Goal: Register for event/course

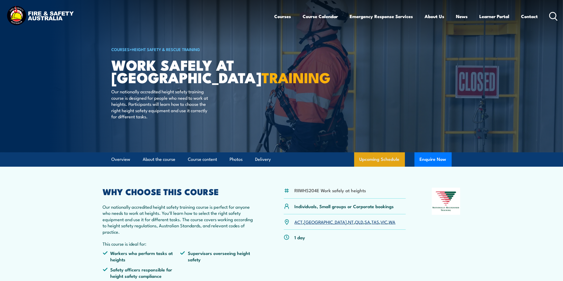
click at [393, 161] on link "Upcoming Schedule" at bounding box center [379, 159] width 51 height 14
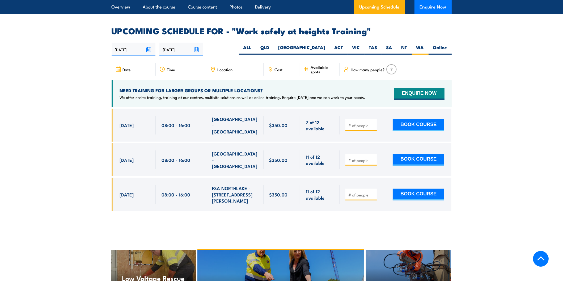
scroll to position [792, 0]
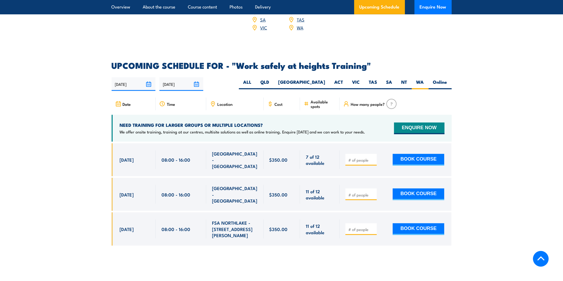
click at [301, 24] on link "WA" at bounding box center [300, 27] width 7 height 6
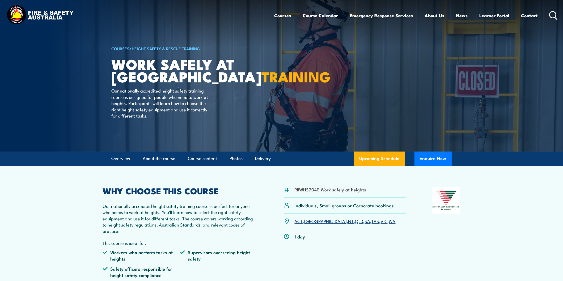
scroll to position [0, 0]
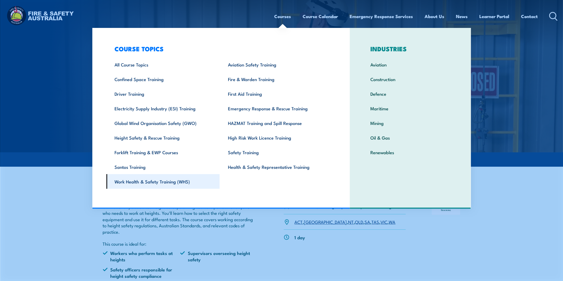
click at [158, 183] on link "Work Health & Safety Training (WHS)" at bounding box center [162, 181] width 113 height 15
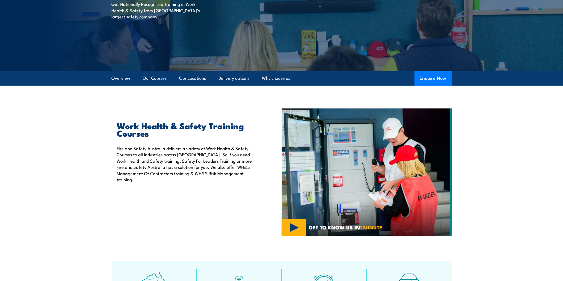
scroll to position [80, 0]
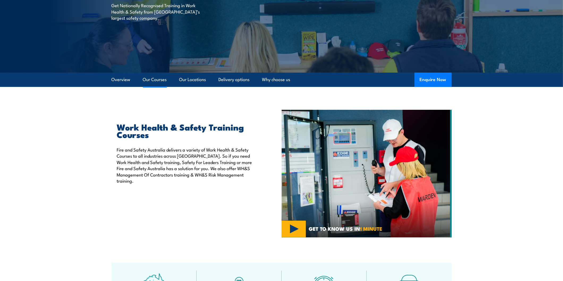
click at [156, 80] on link "Our Courses" at bounding box center [155, 80] width 24 height 14
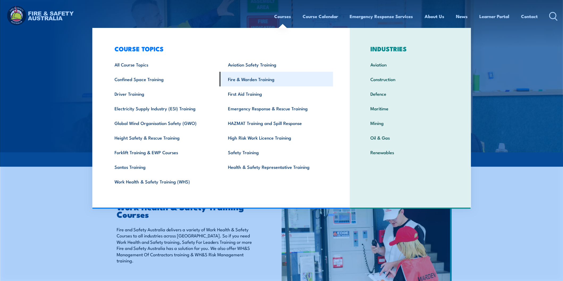
click at [254, 77] on link "Fire & Warden Training" at bounding box center [276, 79] width 113 height 15
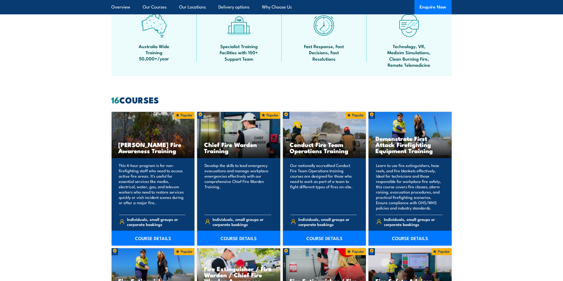
scroll to position [345, 0]
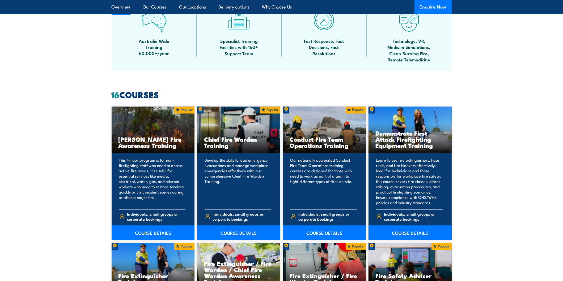
click at [418, 229] on link "COURSE DETAILS" at bounding box center [409, 232] width 83 height 15
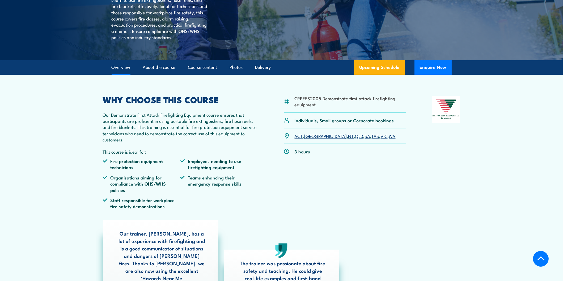
scroll to position [159, 0]
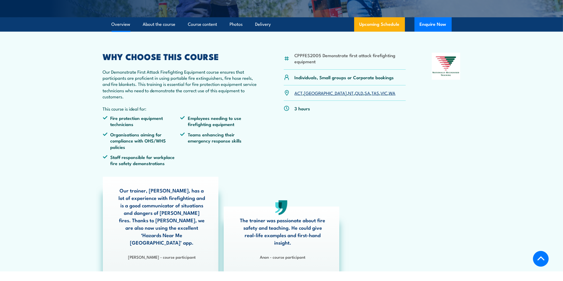
click at [389, 96] on link "WA" at bounding box center [392, 93] width 7 height 6
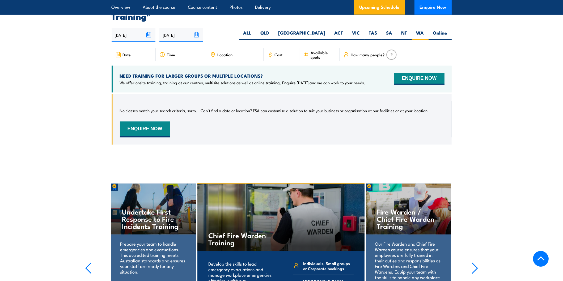
scroll to position [936, 0]
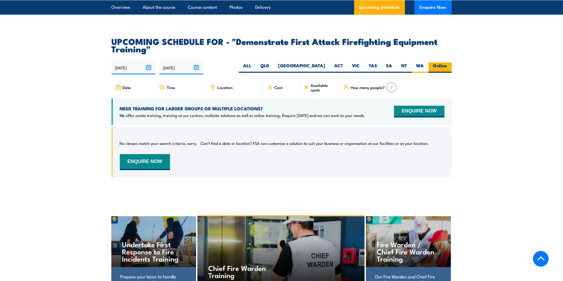
click at [433, 62] on label "Online" at bounding box center [439, 67] width 23 height 10
click at [447, 62] on input "Online" at bounding box center [448, 63] width 3 height 3
radio input "true"
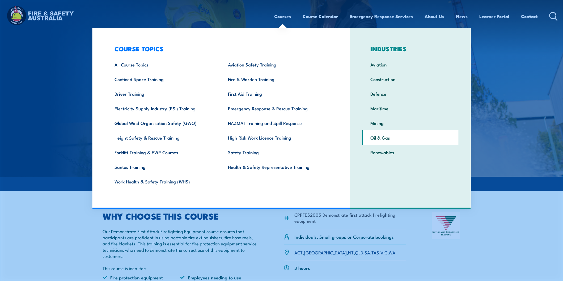
click at [380, 139] on link "Oil & Gas" at bounding box center [410, 137] width 96 height 15
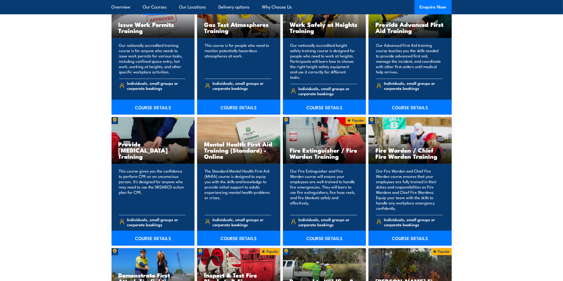
scroll to position [823, 0]
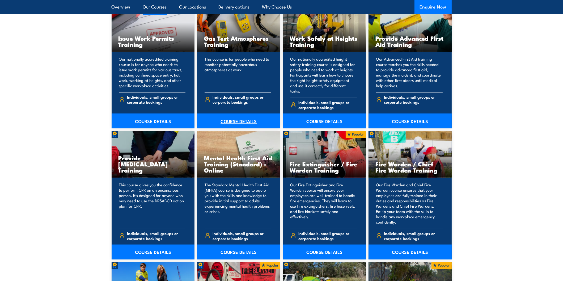
click at [248, 113] on link "COURSE DETAILS" at bounding box center [238, 120] width 83 height 15
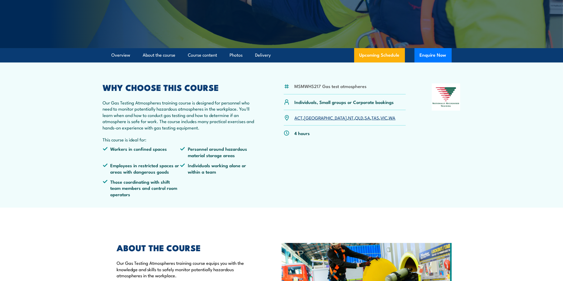
scroll to position [106, 0]
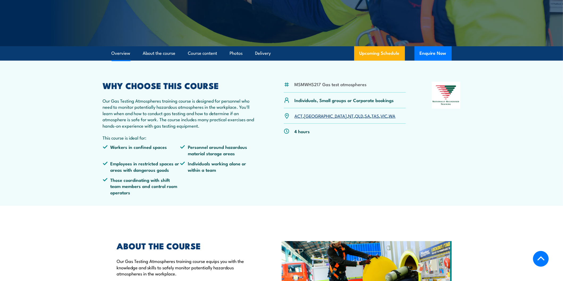
click at [389, 115] on link "WA" at bounding box center [392, 115] width 7 height 6
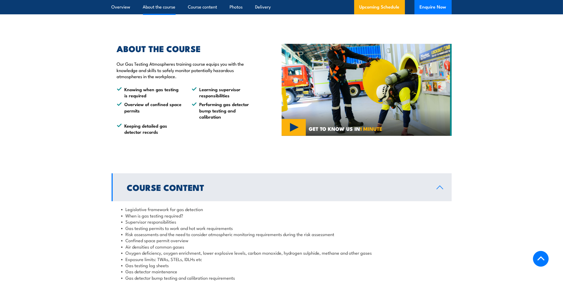
scroll to position [360, 0]
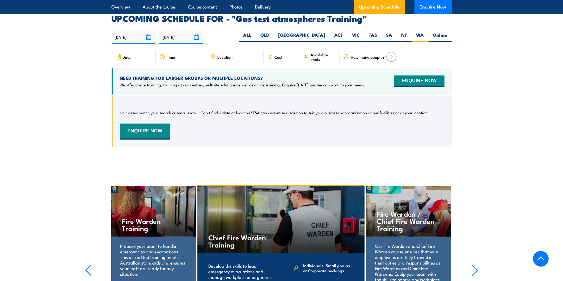
scroll to position [853, 0]
